Goal: Task Accomplishment & Management: Complete application form

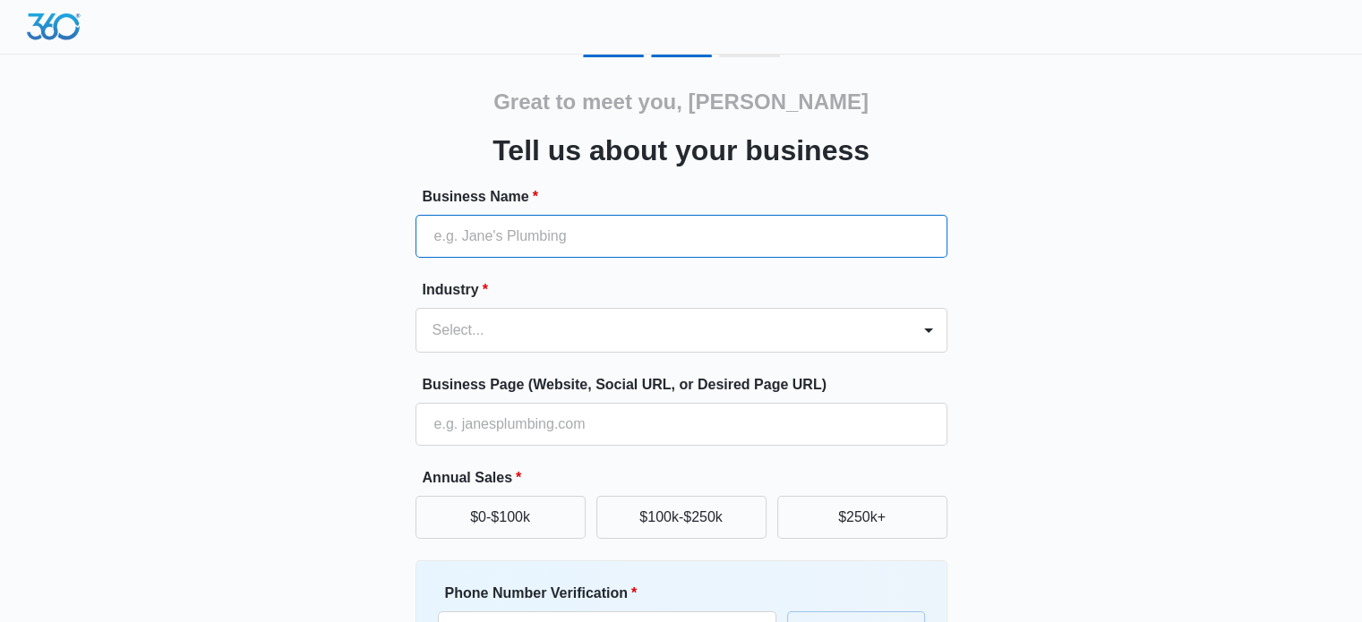
click at [546, 239] on input "Business Name *" at bounding box center [681, 236] width 532 height 43
type input "Alternative Solutions HVAC"
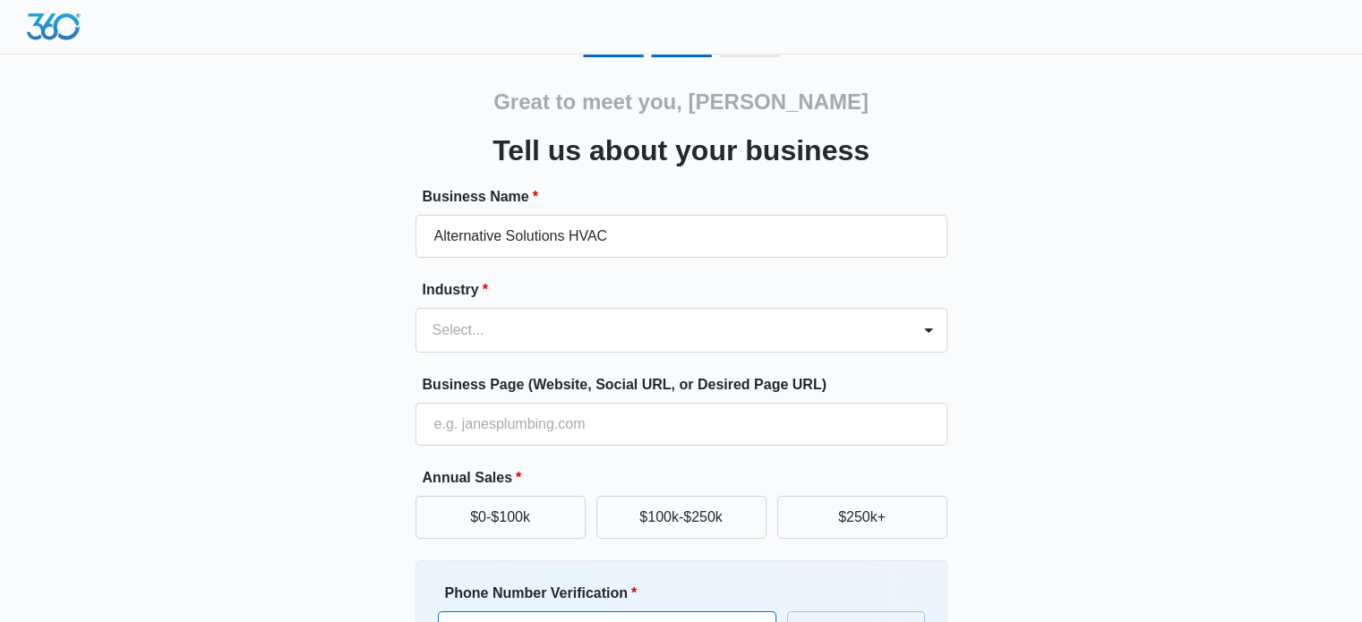
type input "(267) 808-9663"
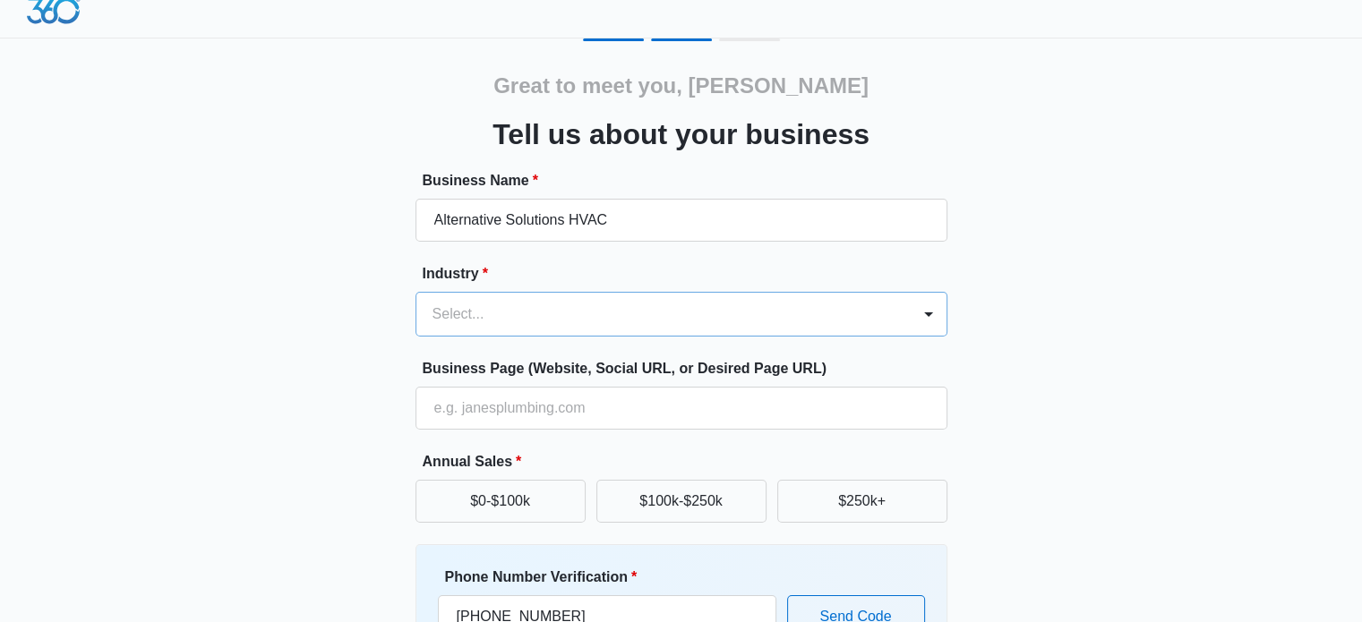
click at [501, 333] on div "Select..." at bounding box center [663, 314] width 494 height 43
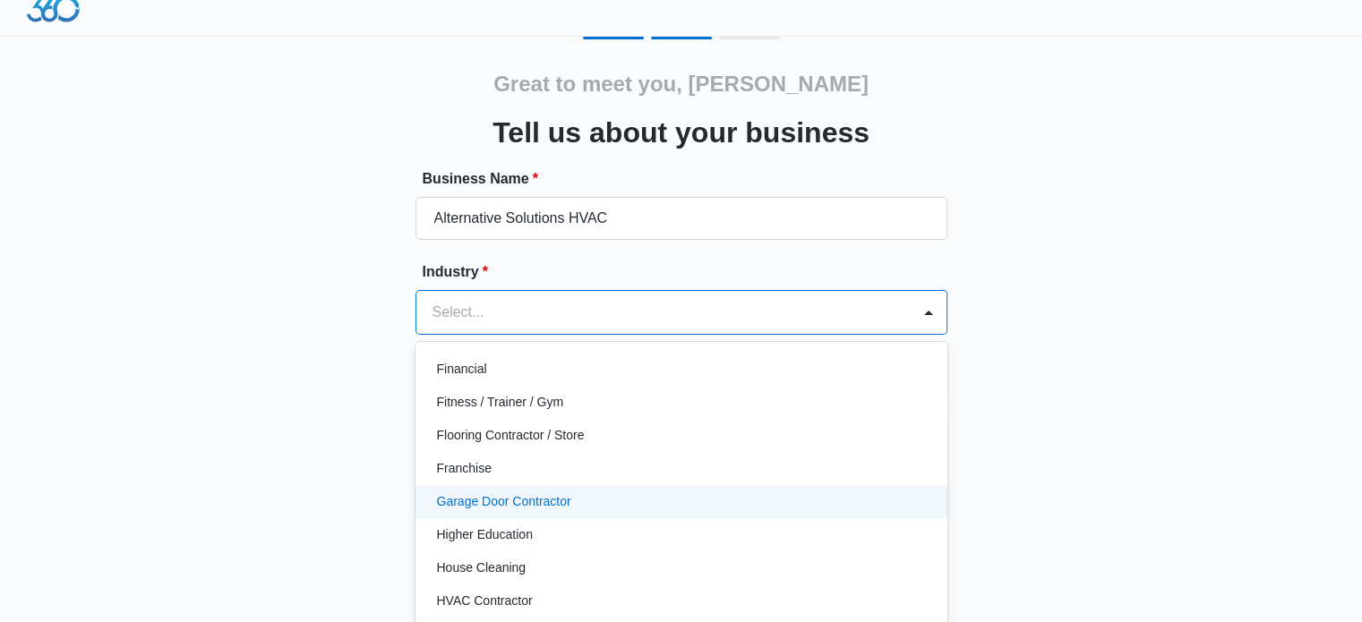
scroll to position [627, 0]
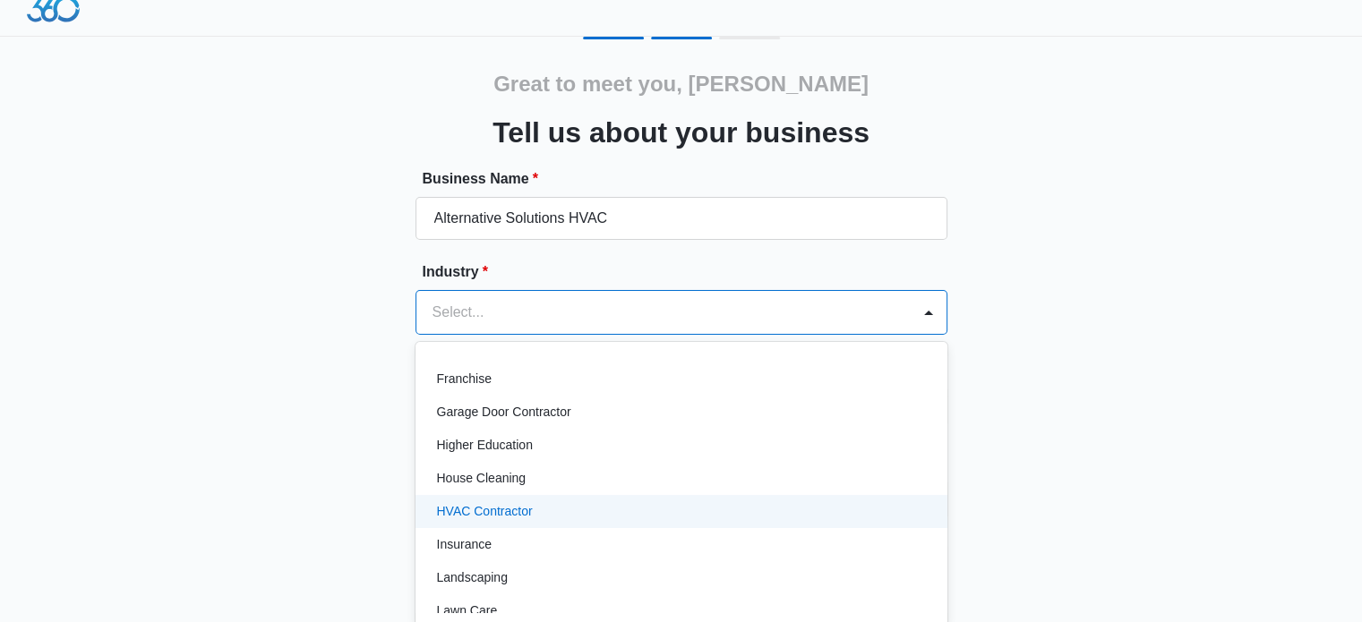
click at [514, 513] on p "HVAC Contractor" at bounding box center [485, 511] width 96 height 19
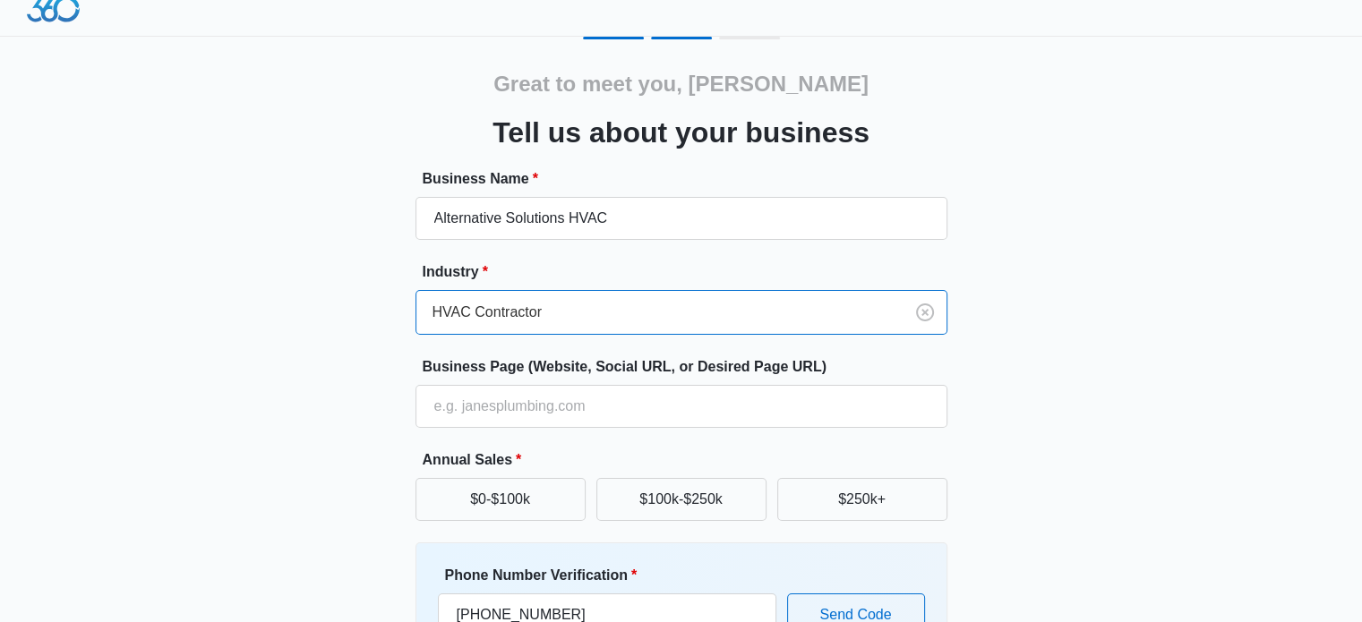
click at [345, 415] on div "Great to meet you, Belinda Tell us about your business Business Name * Alternat…" at bounding box center [681, 400] width 1074 height 726
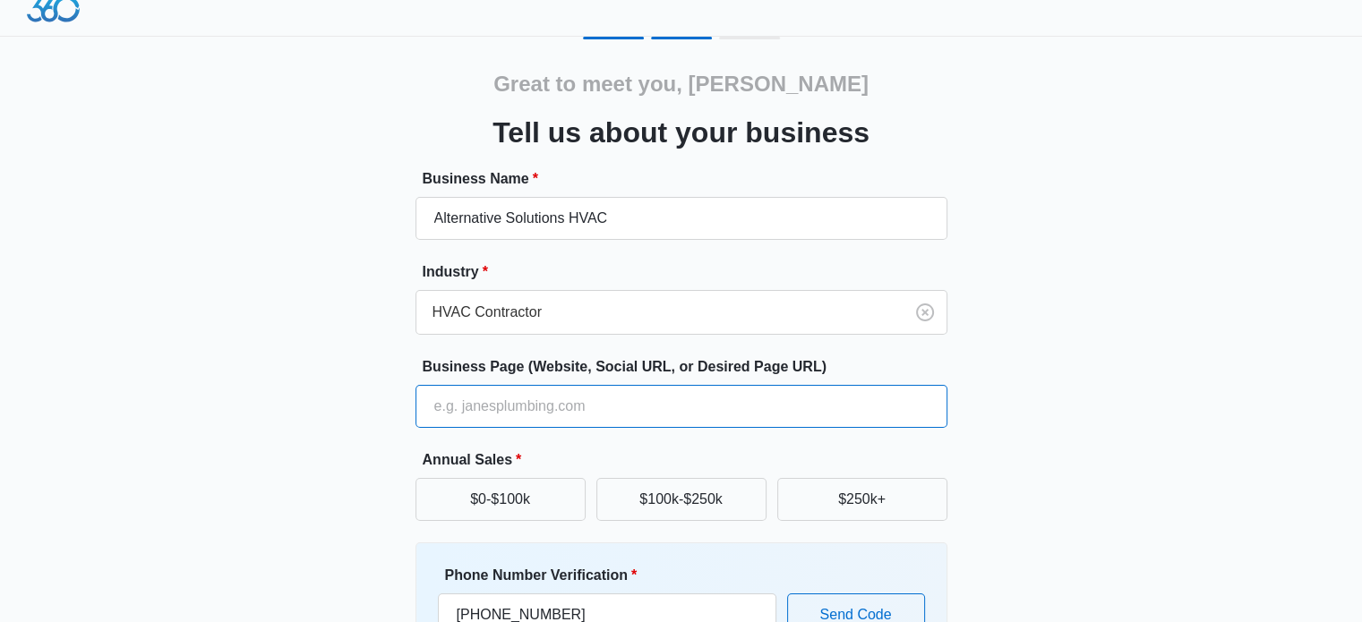
click at [498, 408] on input "Business Page (Website, Social URL, or Desired Page URL)" at bounding box center [681, 406] width 532 height 43
type input "alternativesolutionshvac.com"
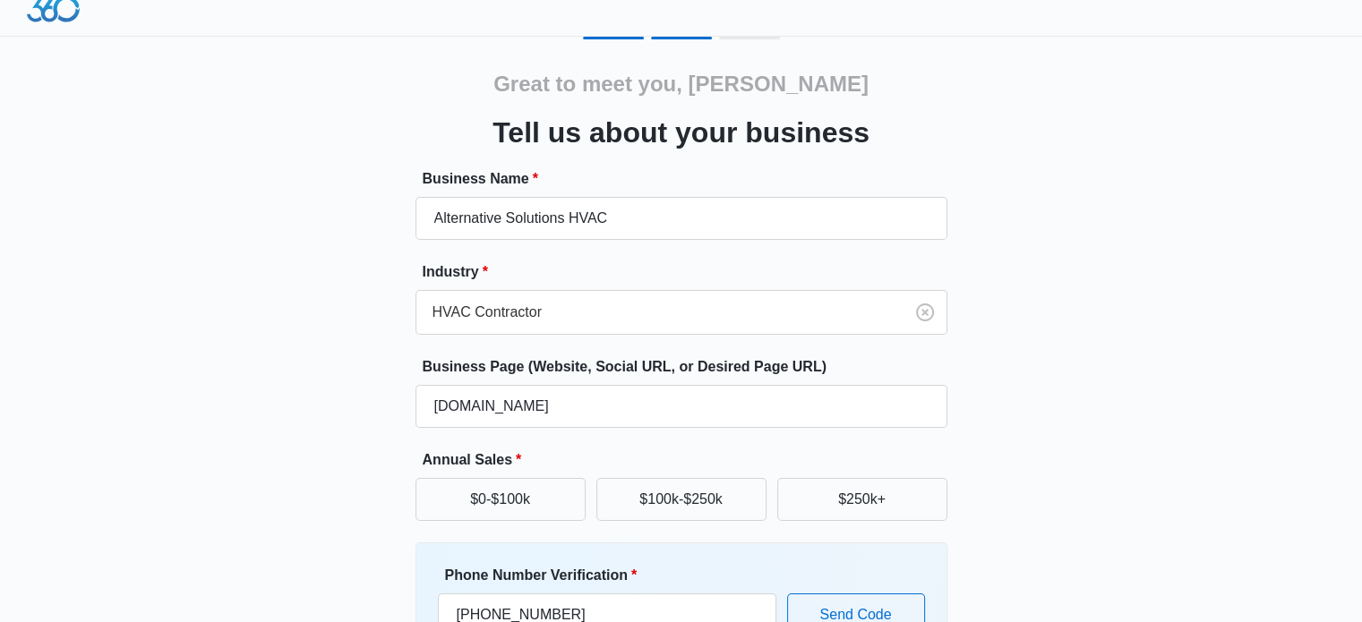
click at [1032, 483] on div "Great to meet you, Belinda Tell us about your business Business Name * Alternat…" at bounding box center [681, 400] width 1074 height 726
drag, startPoint x: 858, startPoint y: 493, endPoint x: 1058, endPoint y: 508, distance: 201.1
click at [861, 491] on button "$250k+" at bounding box center [862, 499] width 170 height 43
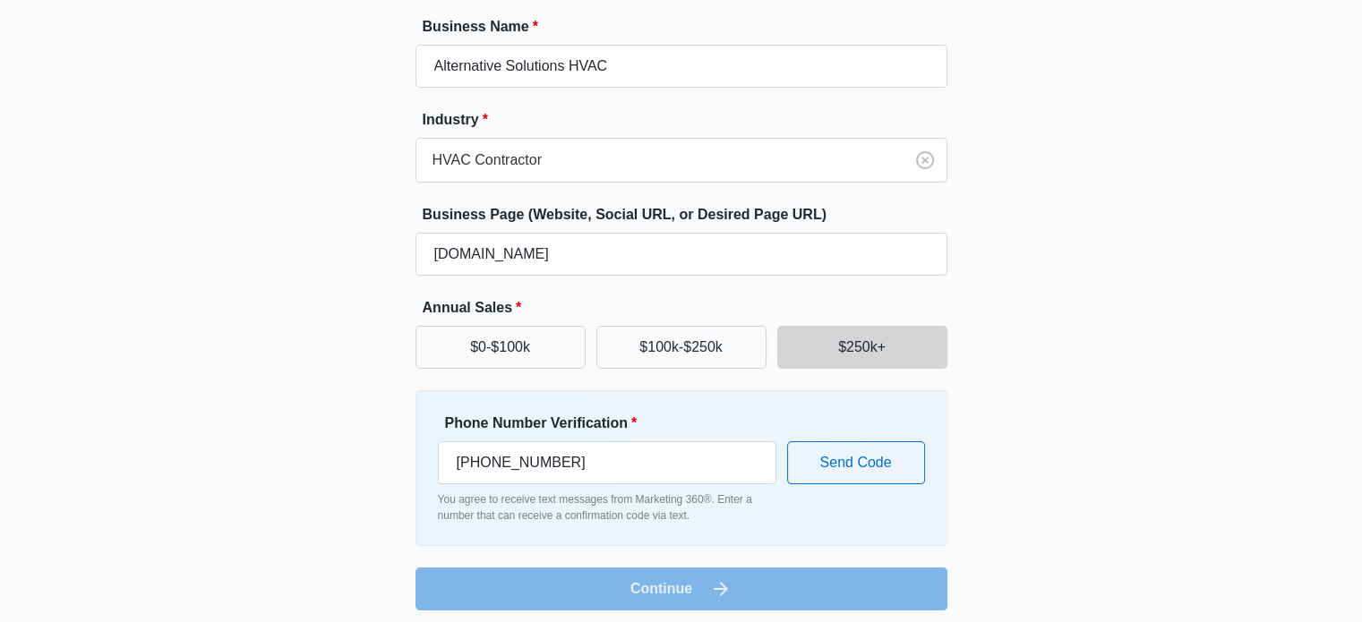
scroll to position [179, 0]
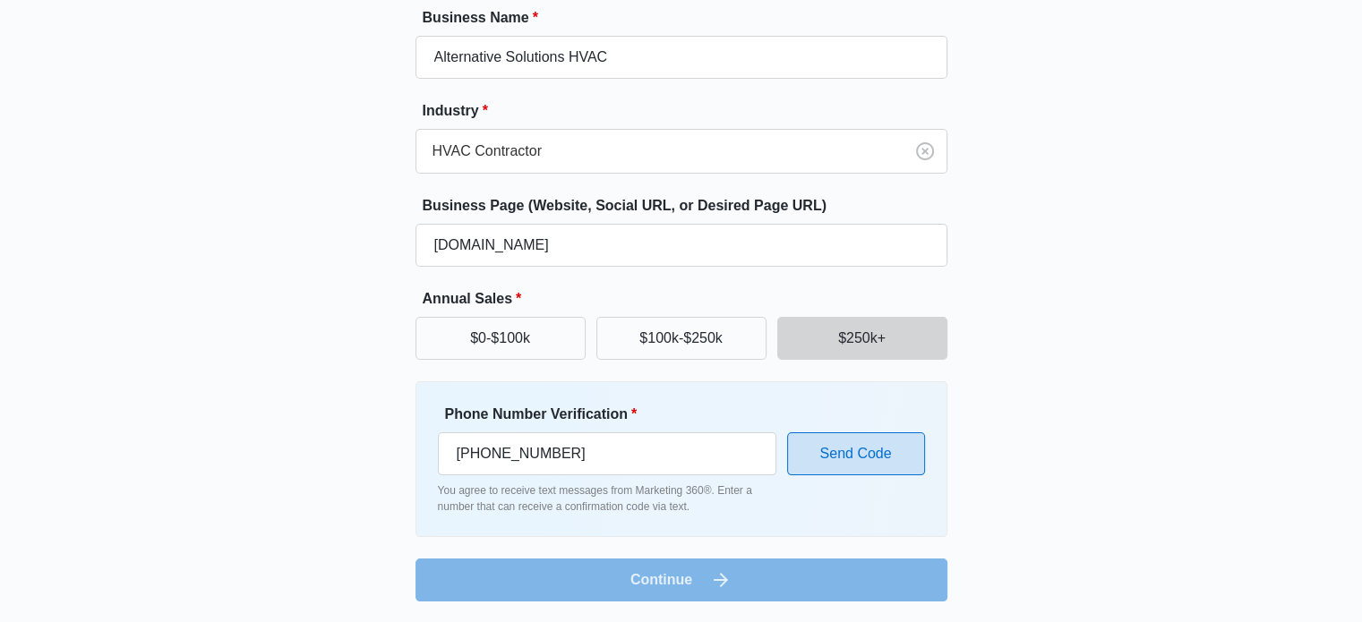
click at [859, 450] on button "Send Code" at bounding box center [856, 453] width 138 height 43
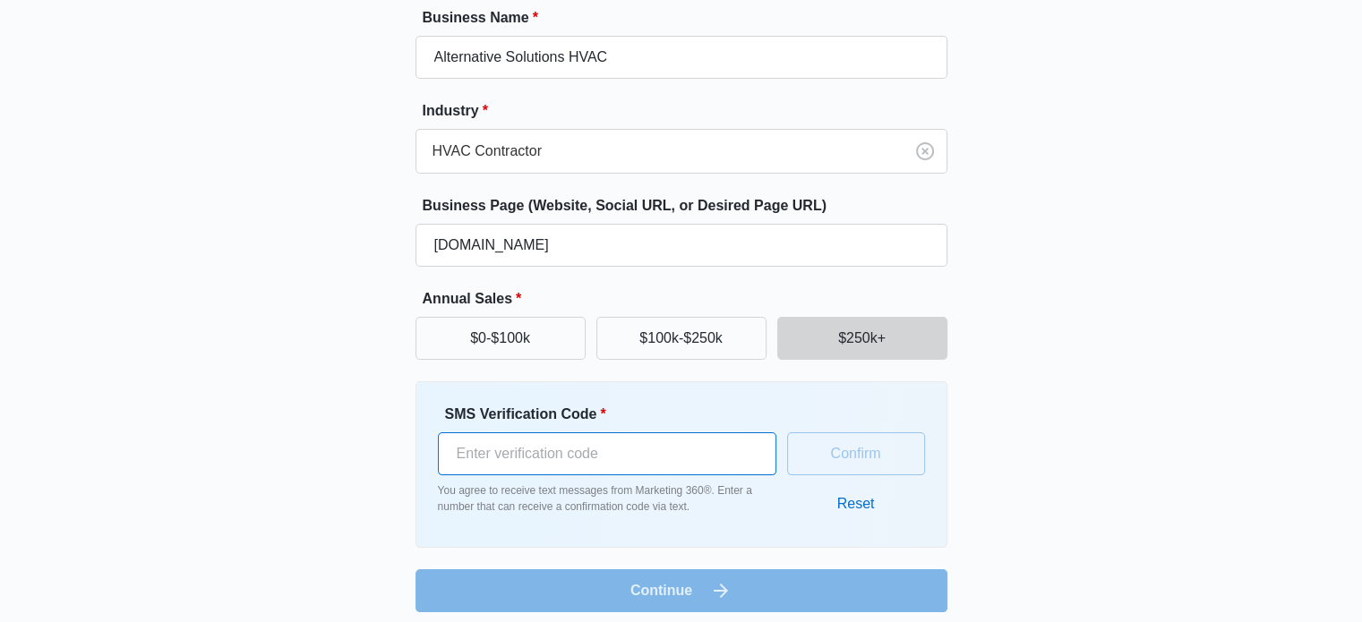
click at [508, 460] on input "SMS Verification Code *" at bounding box center [607, 453] width 338 height 43
type input "473439"
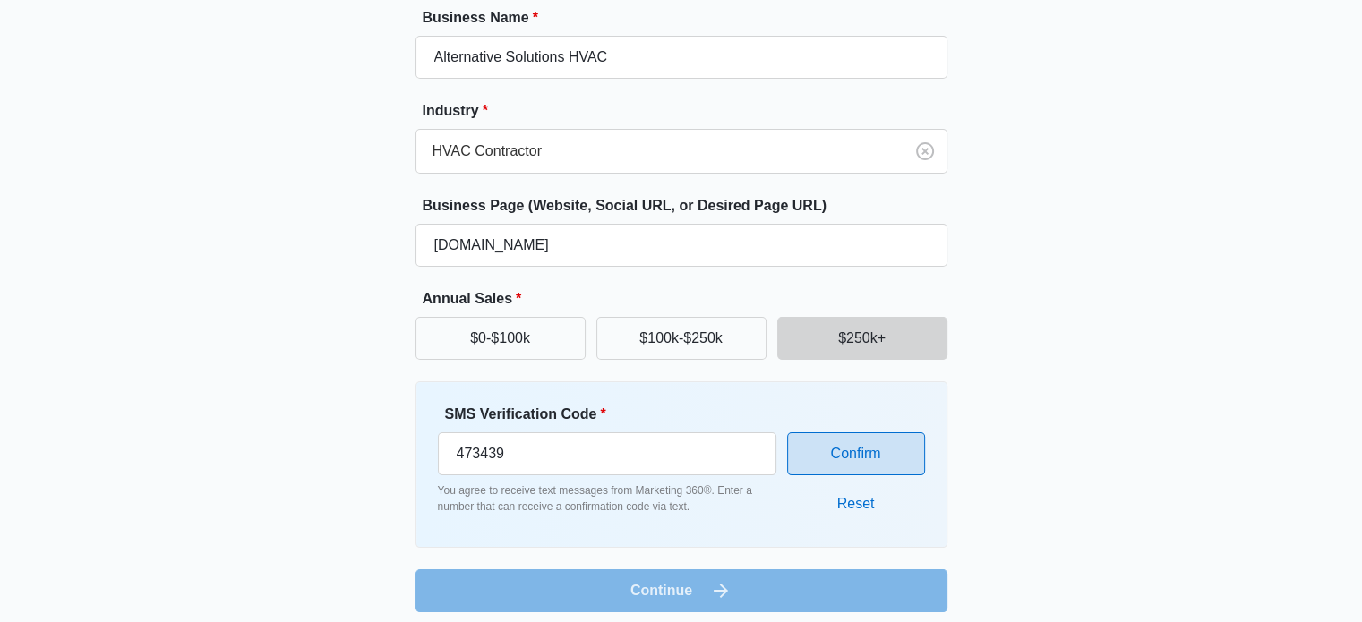
click at [845, 457] on button "Confirm" at bounding box center [856, 453] width 138 height 43
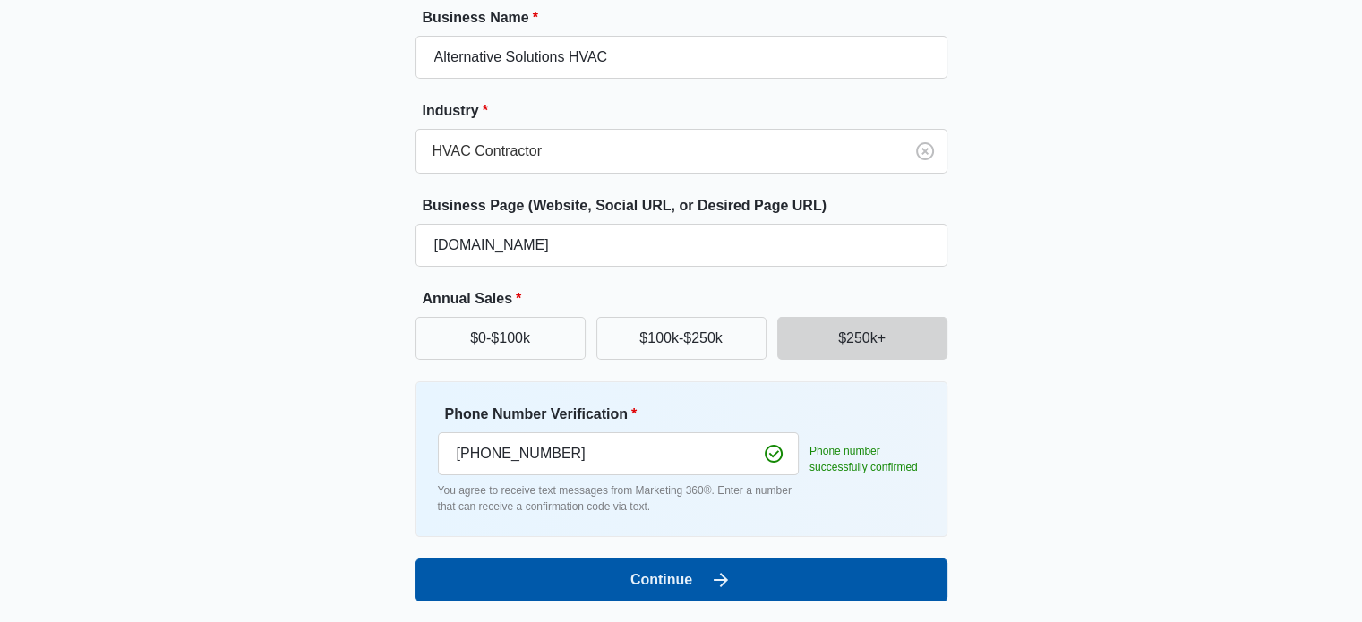
click at [644, 572] on button "Continue" at bounding box center [681, 580] width 532 height 43
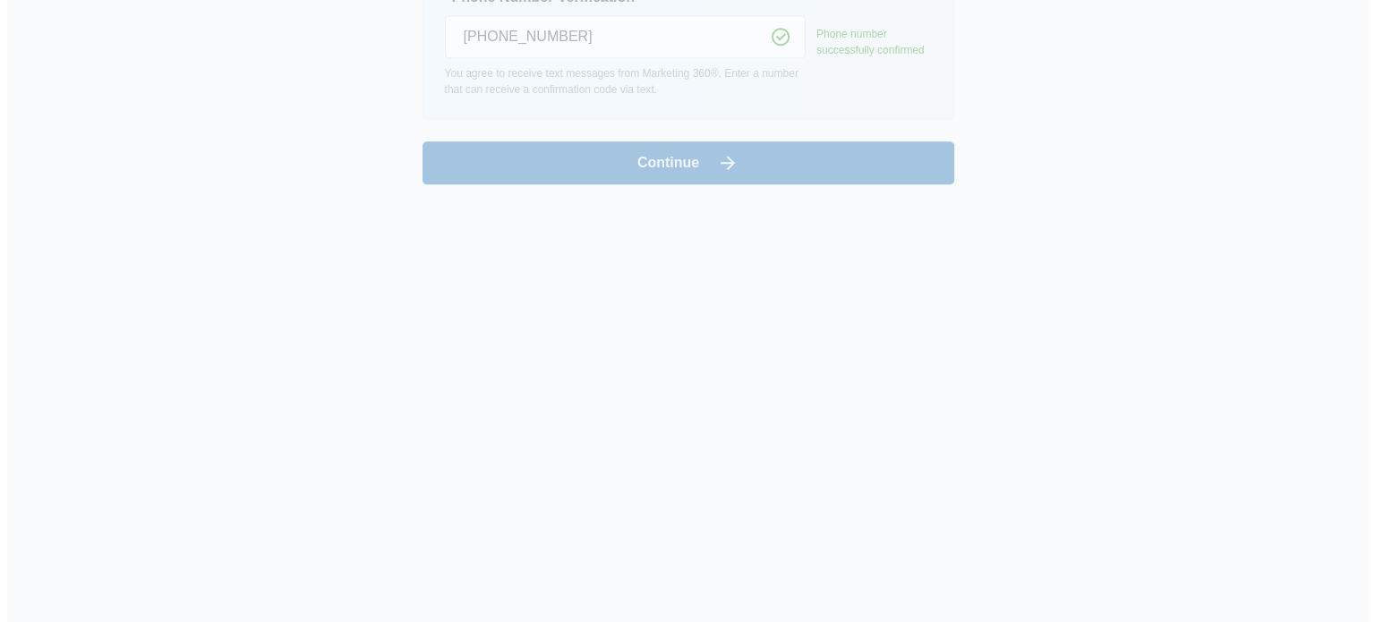
scroll to position [0, 0]
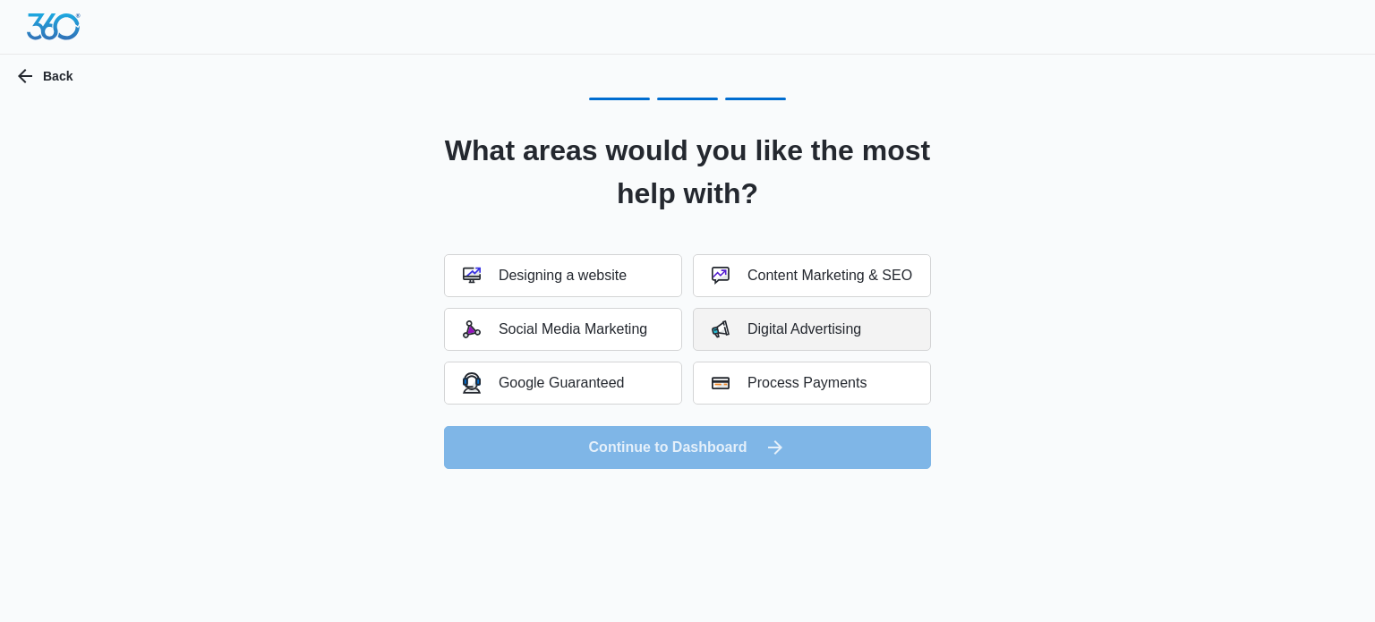
click at [777, 329] on div "Digital Advertising" at bounding box center [786, 329] width 149 height 18
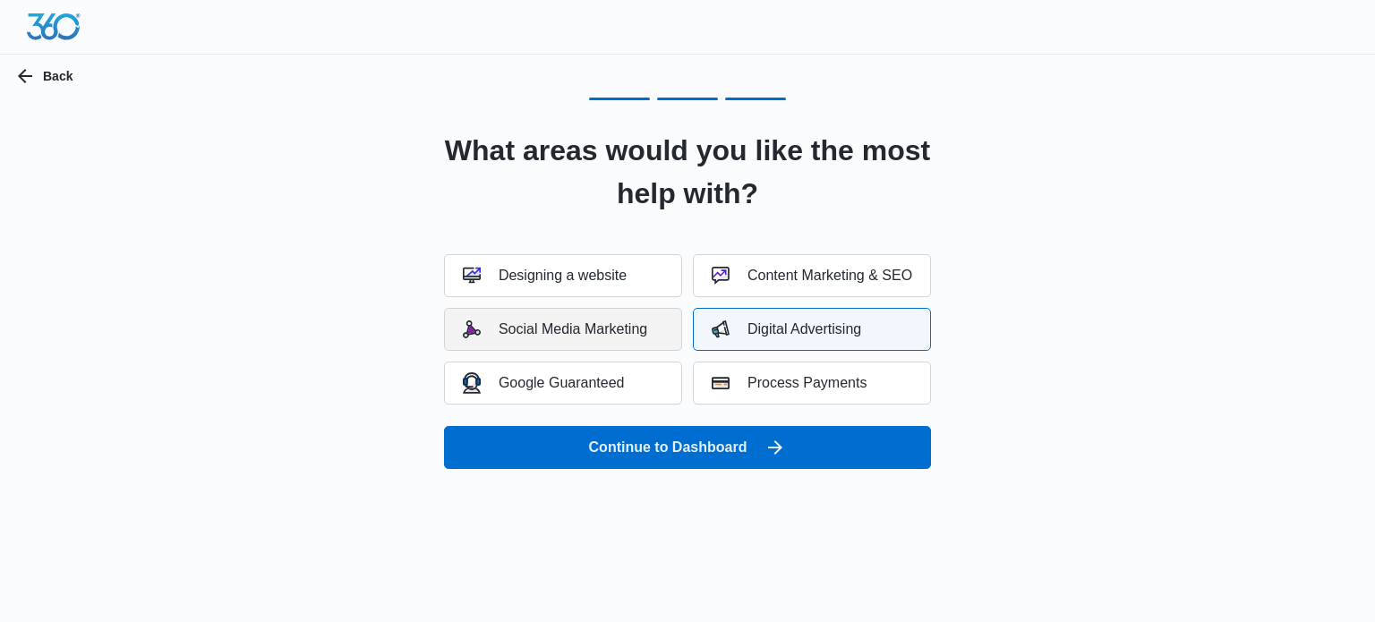
click at [553, 321] on div "Social Media Marketing" at bounding box center [555, 329] width 184 height 18
click at [790, 282] on div "Content Marketing & SEO" at bounding box center [812, 276] width 201 height 18
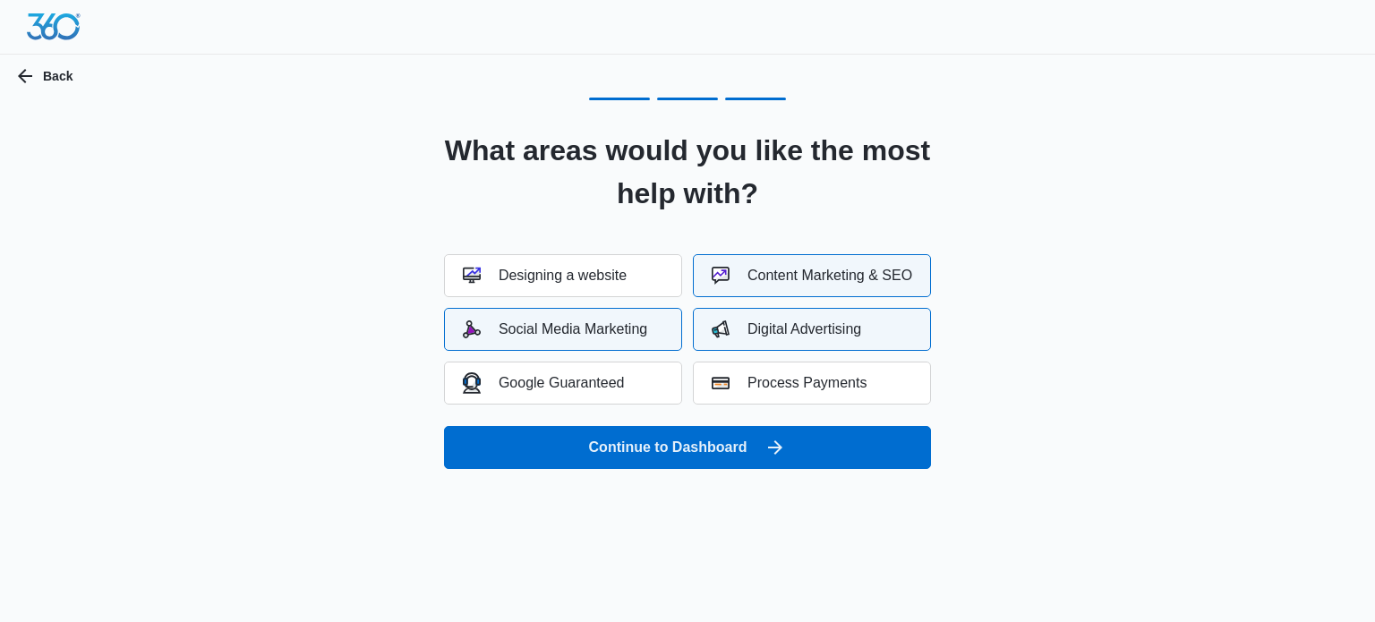
click at [799, 273] on div "Content Marketing & SEO" at bounding box center [812, 276] width 201 height 18
click at [799, 274] on div "Content Marketing & SEO" at bounding box center [812, 276] width 201 height 18
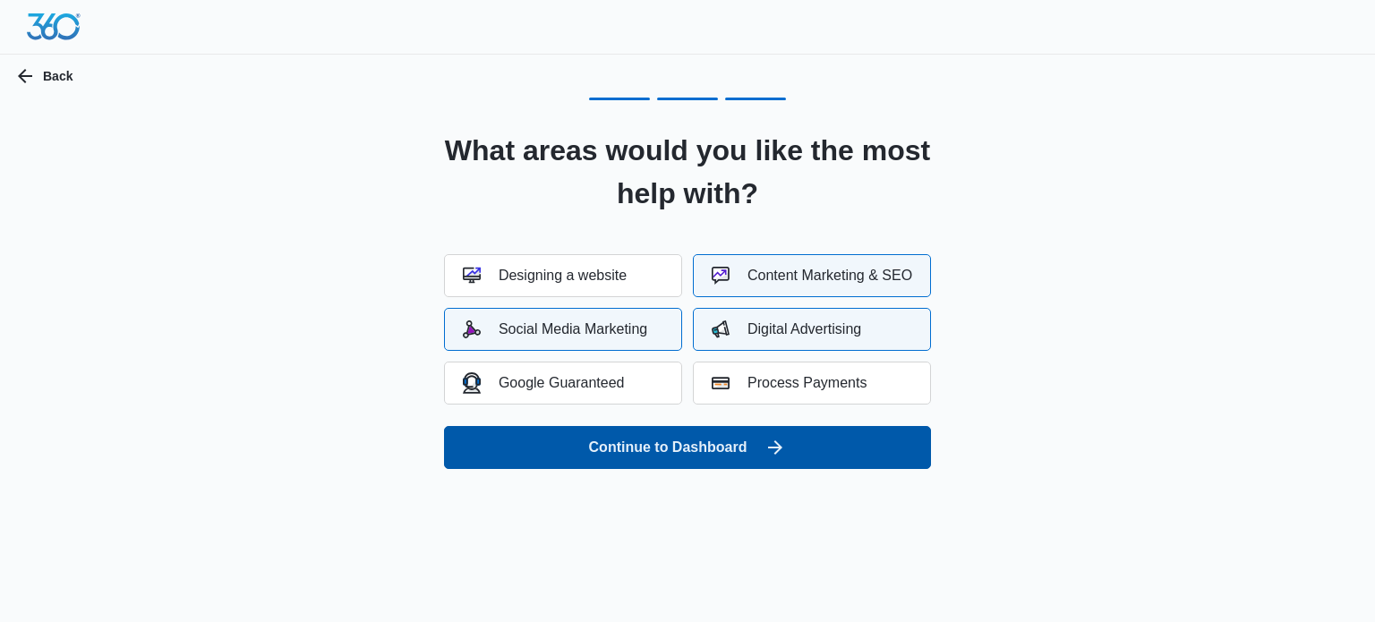
click at [662, 455] on button "Continue to Dashboard" at bounding box center [687, 447] width 487 height 43
